Goal: Check status: Check status

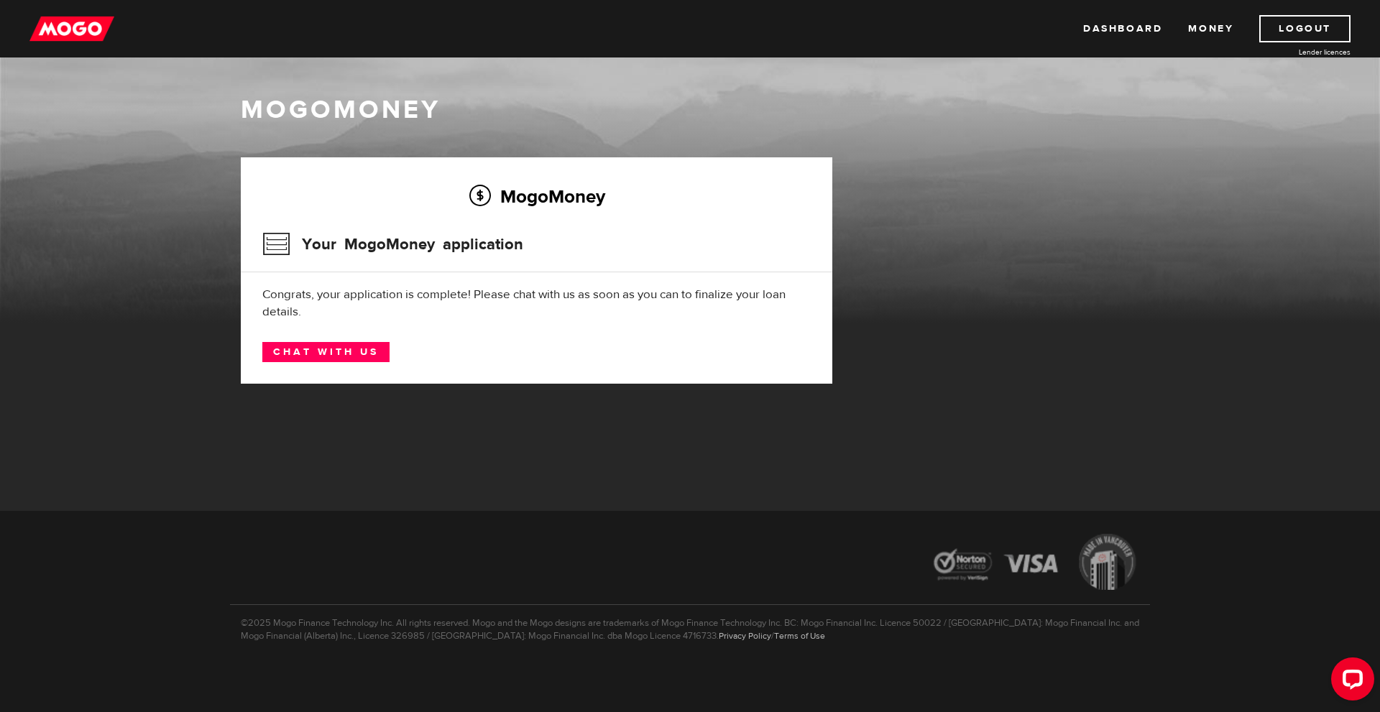
click at [466, 205] on h2 "MogoMoney" at bounding box center [536, 196] width 548 height 30
click at [272, 249] on h3 "Your MogoMoney application" at bounding box center [392, 244] width 261 height 37
click at [497, 234] on h3 "Your MogoMoney application" at bounding box center [392, 244] width 261 height 37
click at [512, 199] on h2 "MogoMoney" at bounding box center [536, 196] width 548 height 30
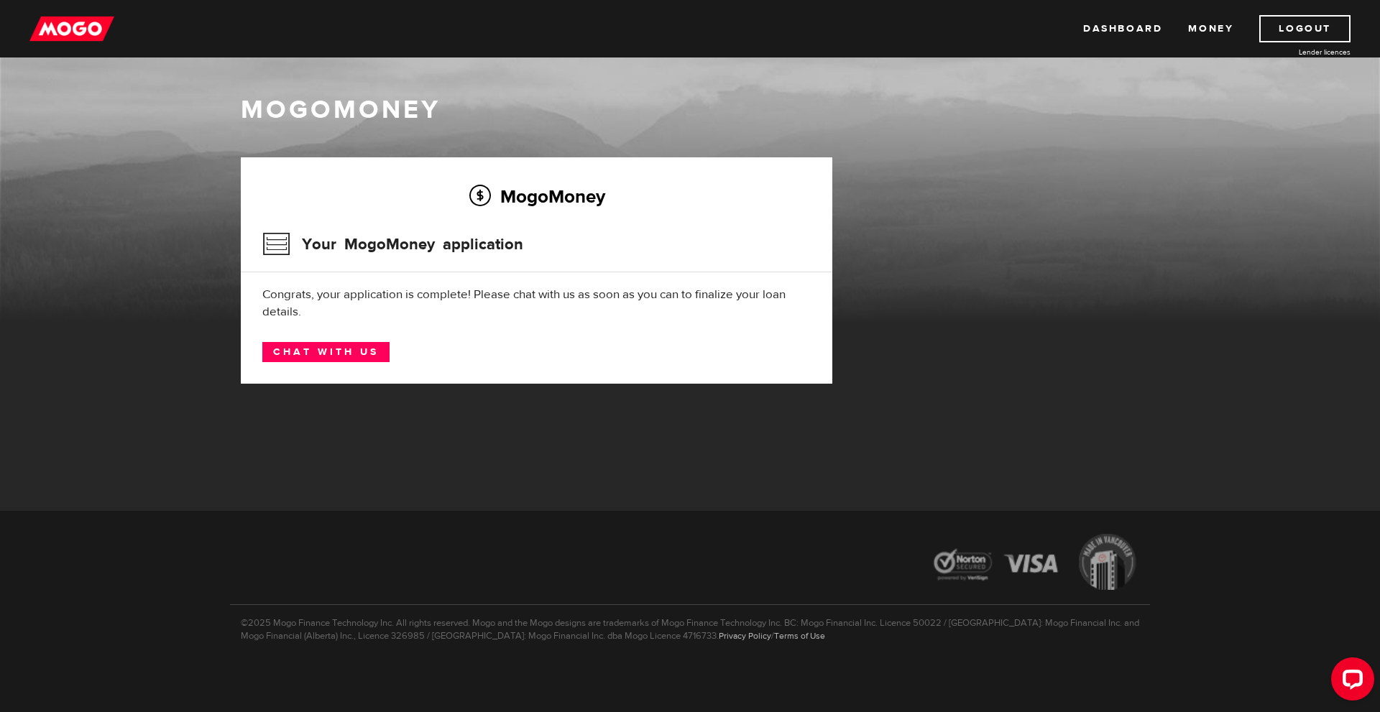
click at [420, 204] on h2 "MogoMoney" at bounding box center [536, 196] width 548 height 30
click at [407, 234] on h3 "Your MogoMoney application" at bounding box center [392, 244] width 261 height 37
click at [295, 354] on link "Chat with us" at bounding box center [325, 352] width 127 height 20
click at [326, 210] on h2 "MogoMoney" at bounding box center [536, 196] width 548 height 30
click at [49, 19] on img at bounding box center [71, 28] width 85 height 27
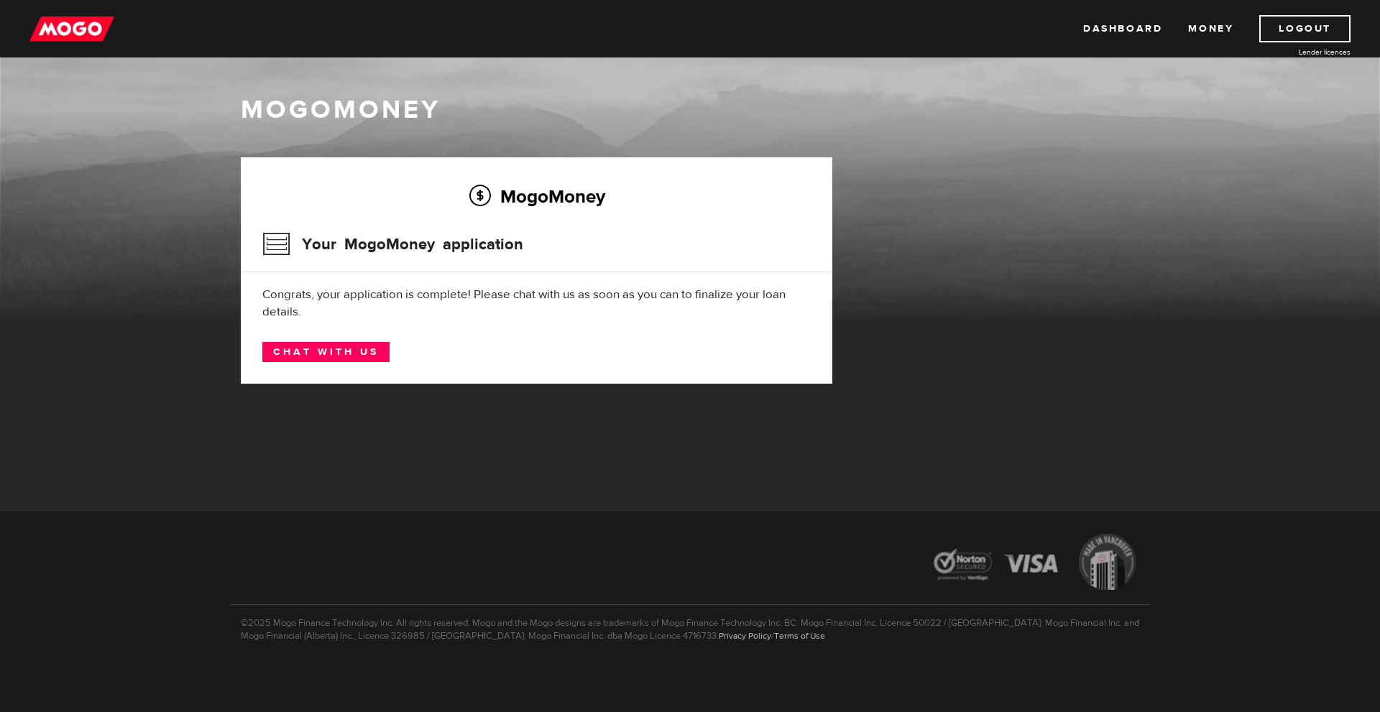
click at [1067, 255] on div "MogoMoney Your MogoMoney application Expired Your MogoMoney credit decision has…" at bounding box center [690, 284] width 920 height 255
